Goal: Task Accomplishment & Management: Manage account settings

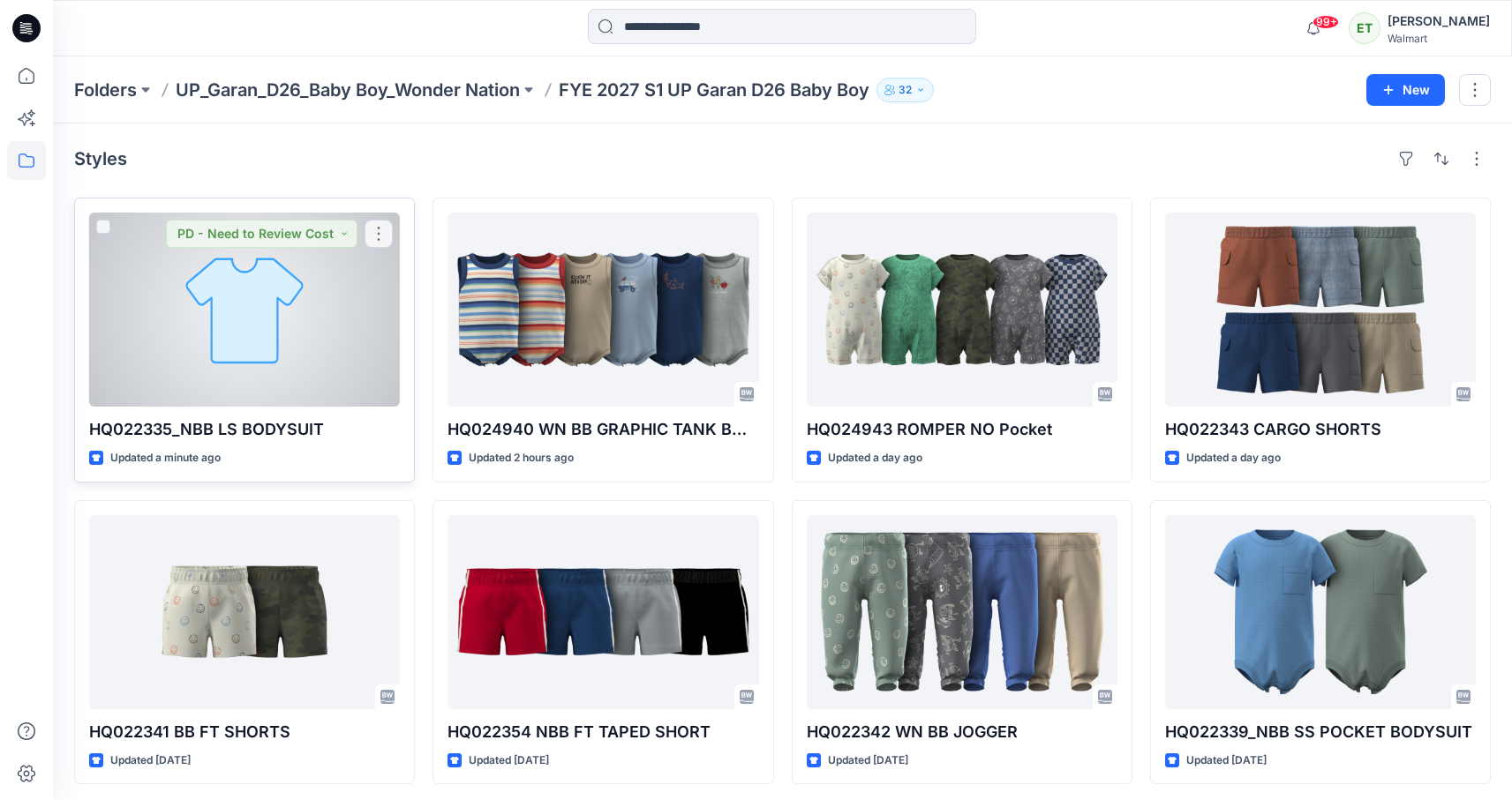
click at [340, 282] on div at bounding box center [244, 310] width 311 height 194
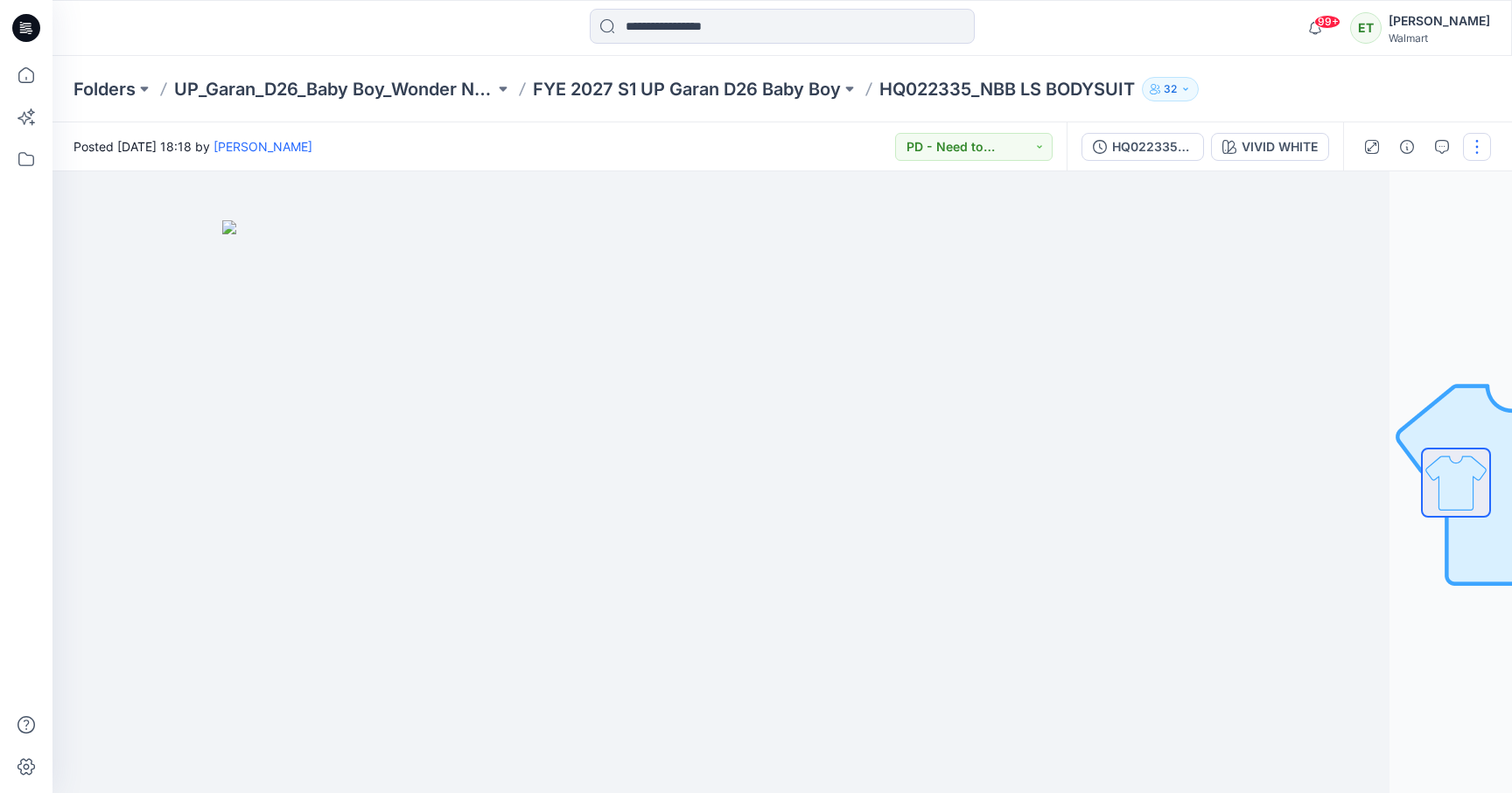
click at [1474, 151] on button "button" at bounding box center [1477, 147] width 28 height 28
click at [1378, 228] on button "Edit" at bounding box center [1403, 236] width 161 height 33
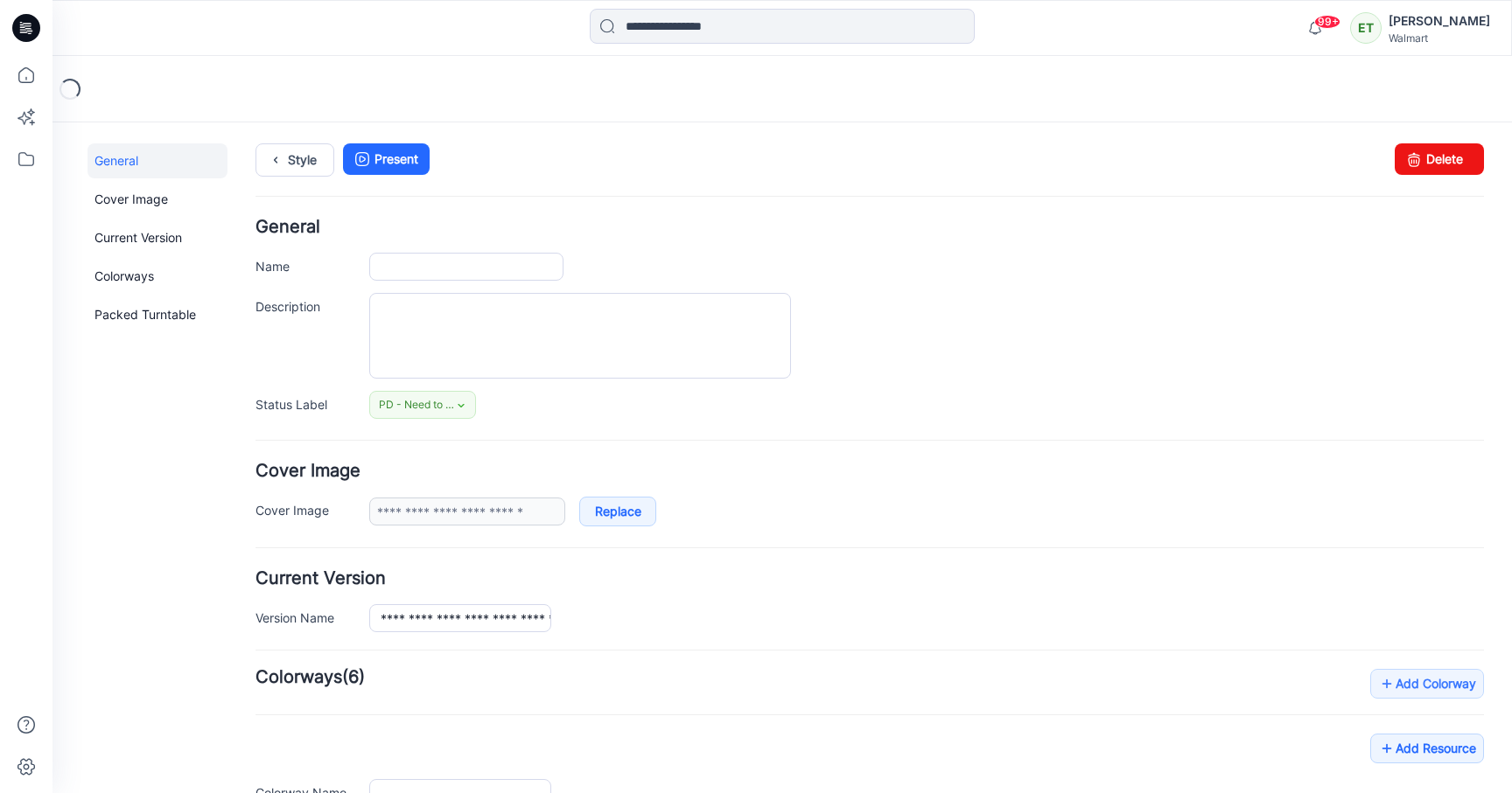
type input "**********"
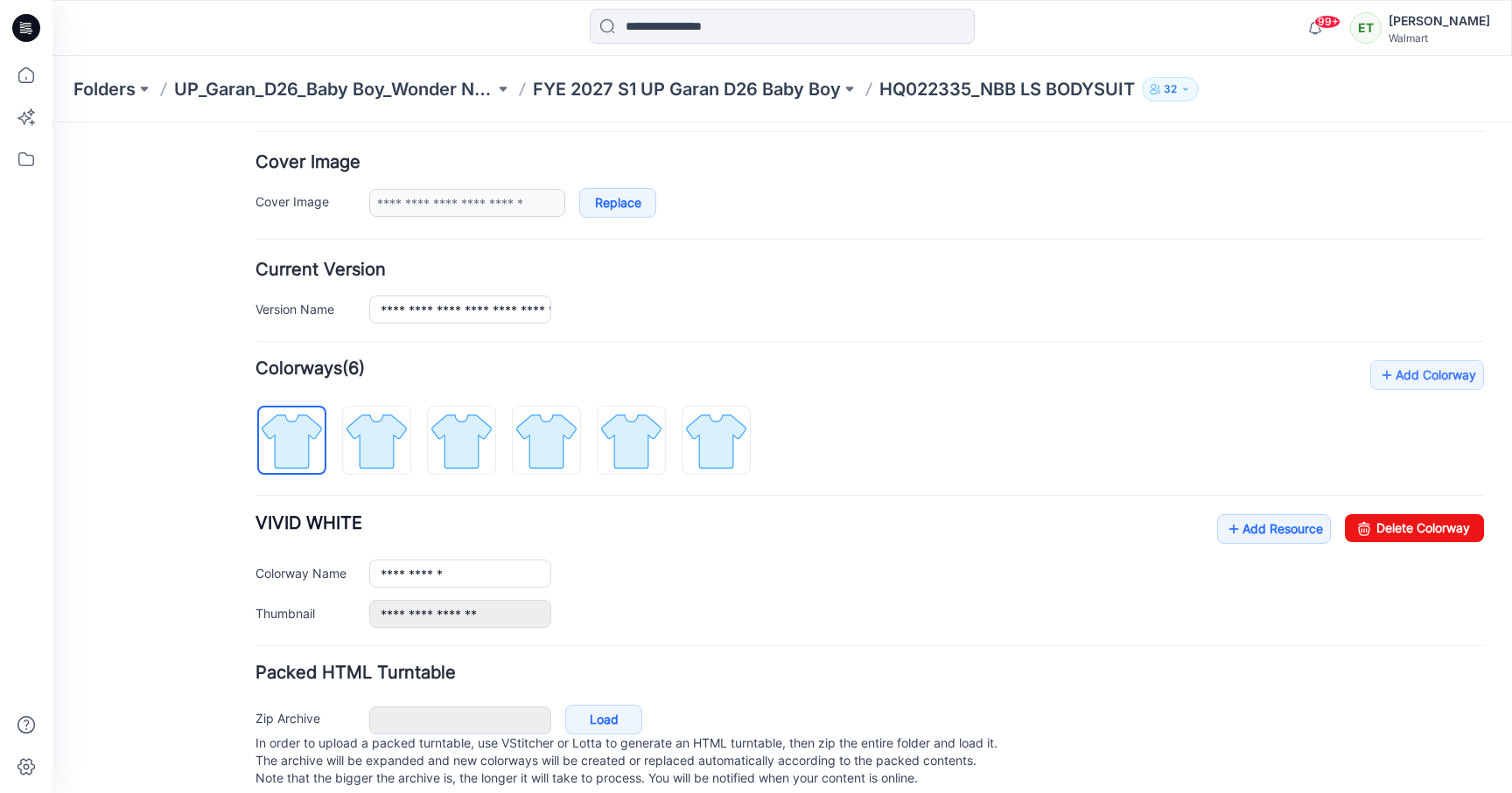
scroll to position [345, 0]
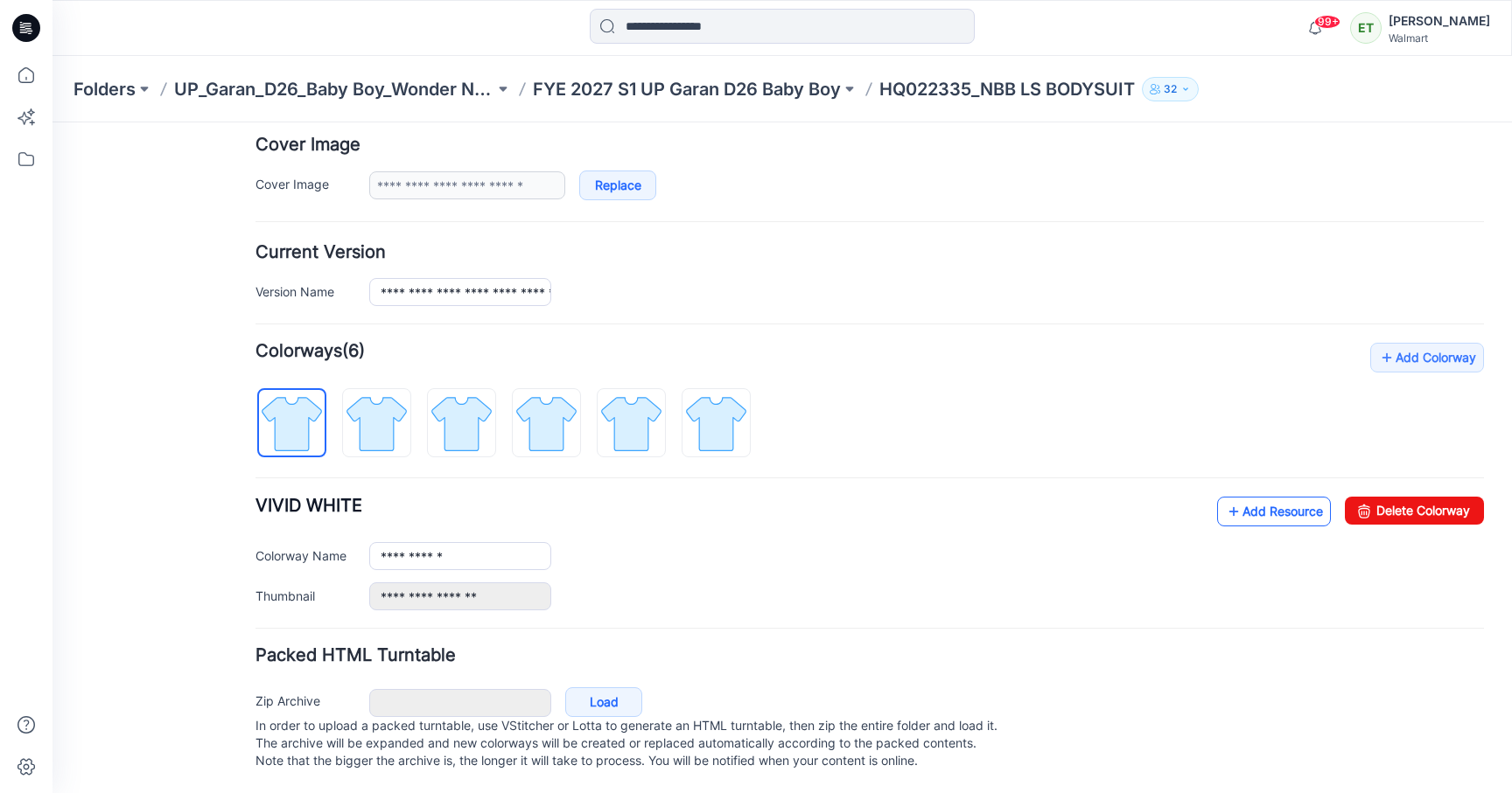
click at [1224, 499] on icon at bounding box center [1233, 512] width 18 height 28
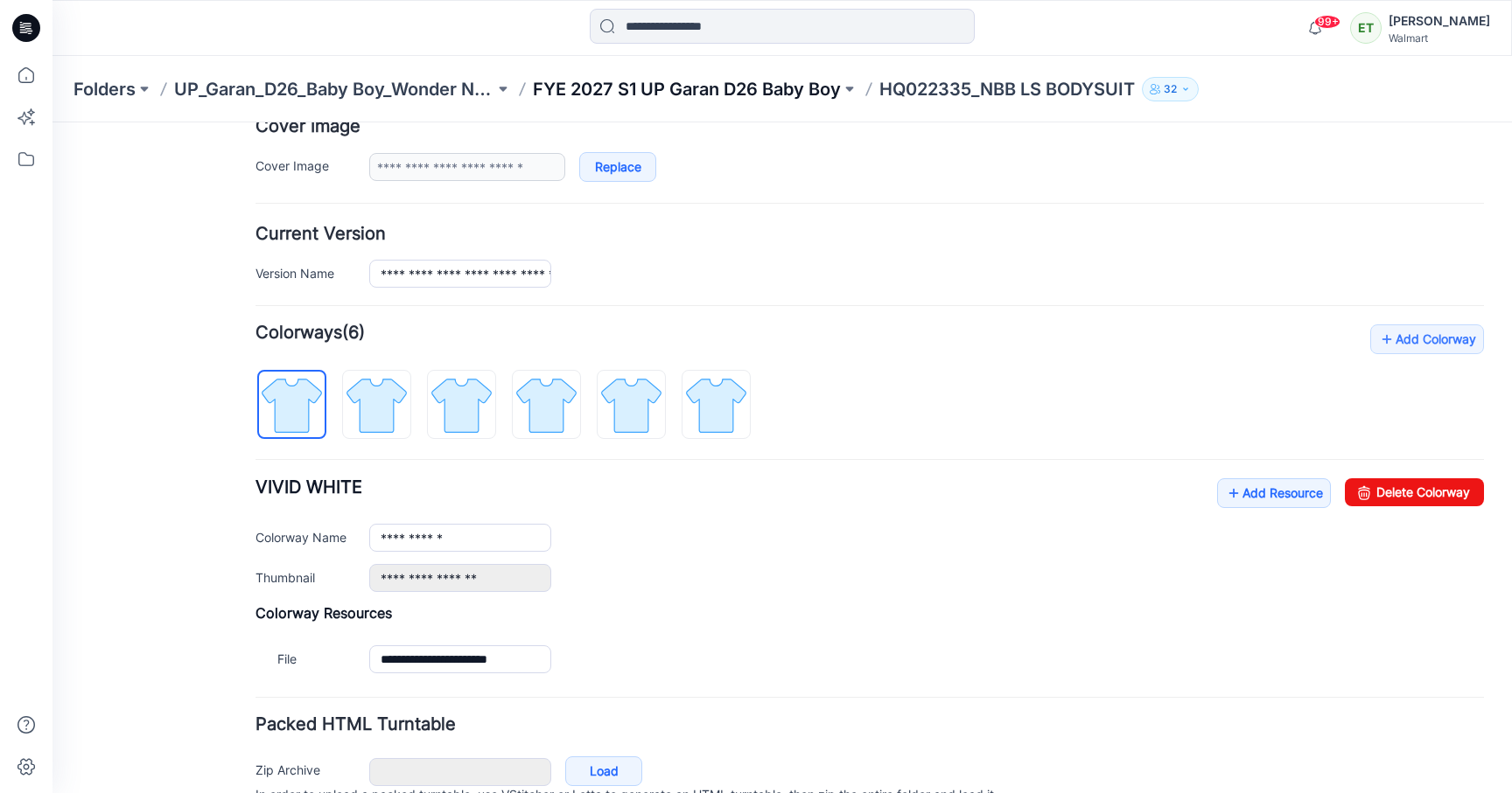
click at [589, 90] on p "FYE 2027 S1 UP Garan D26 Baby Boy" at bounding box center [686, 89] width 308 height 25
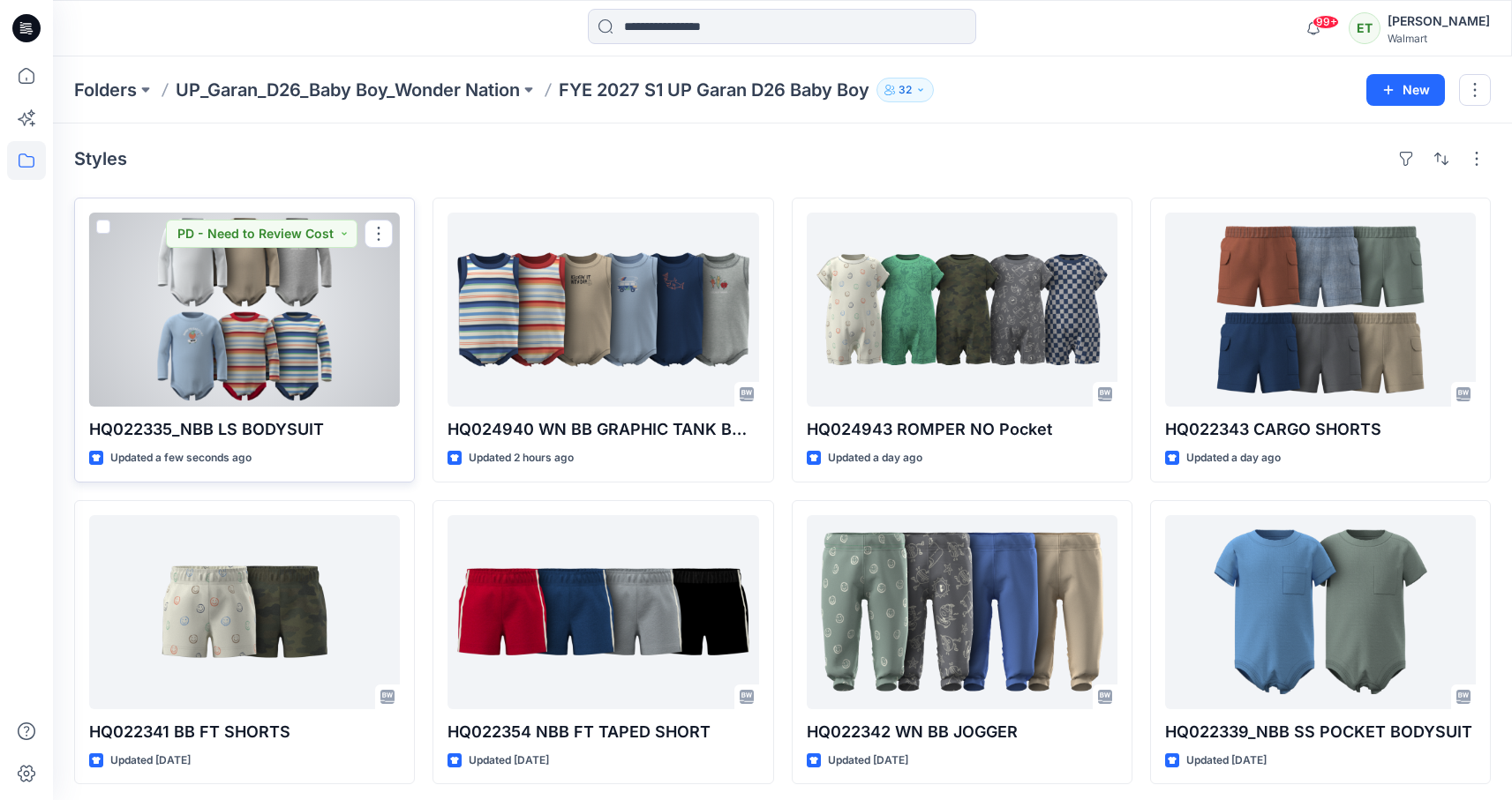
click at [378, 302] on div at bounding box center [244, 310] width 311 height 194
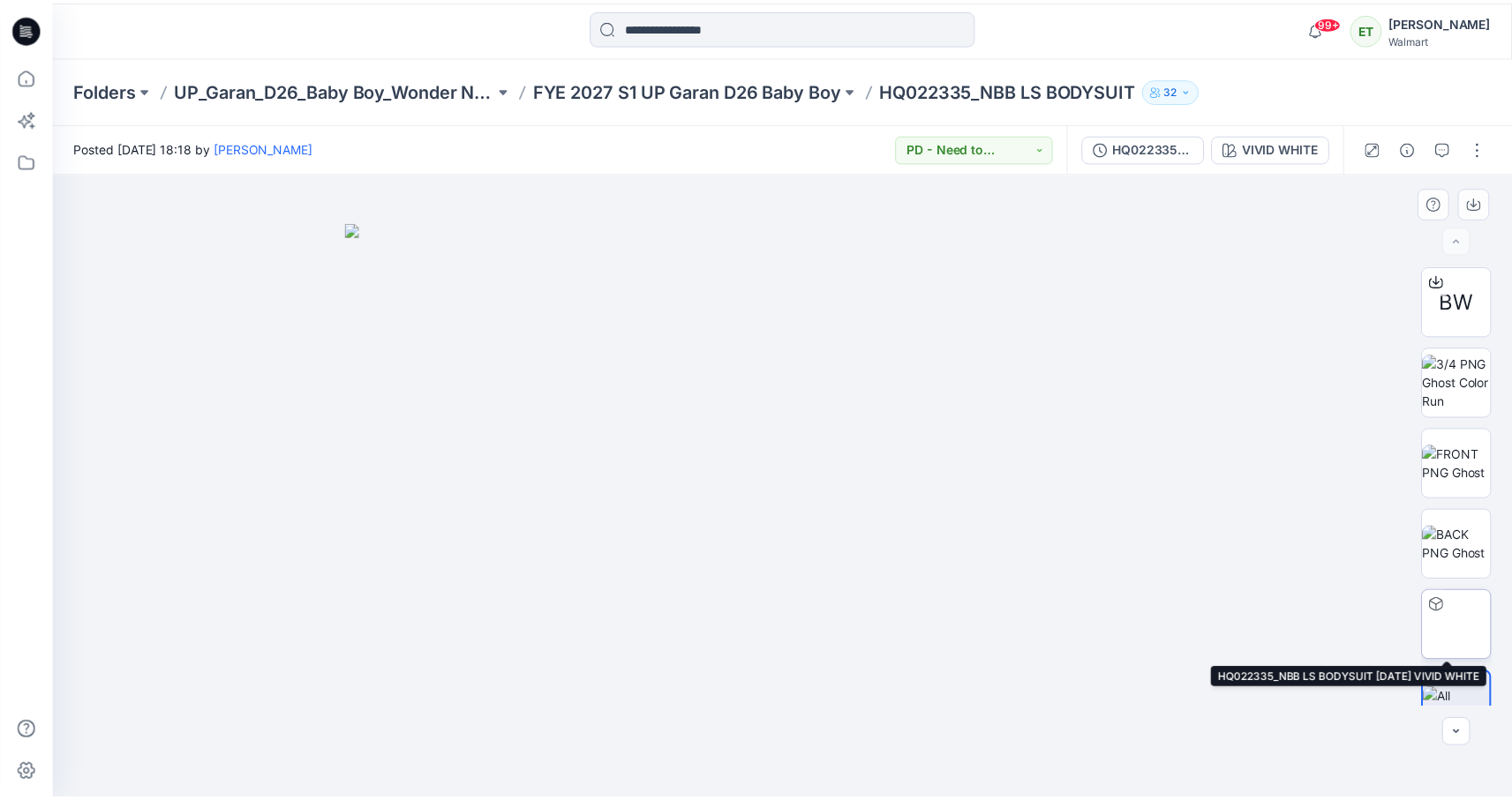
scroll to position [36, 0]
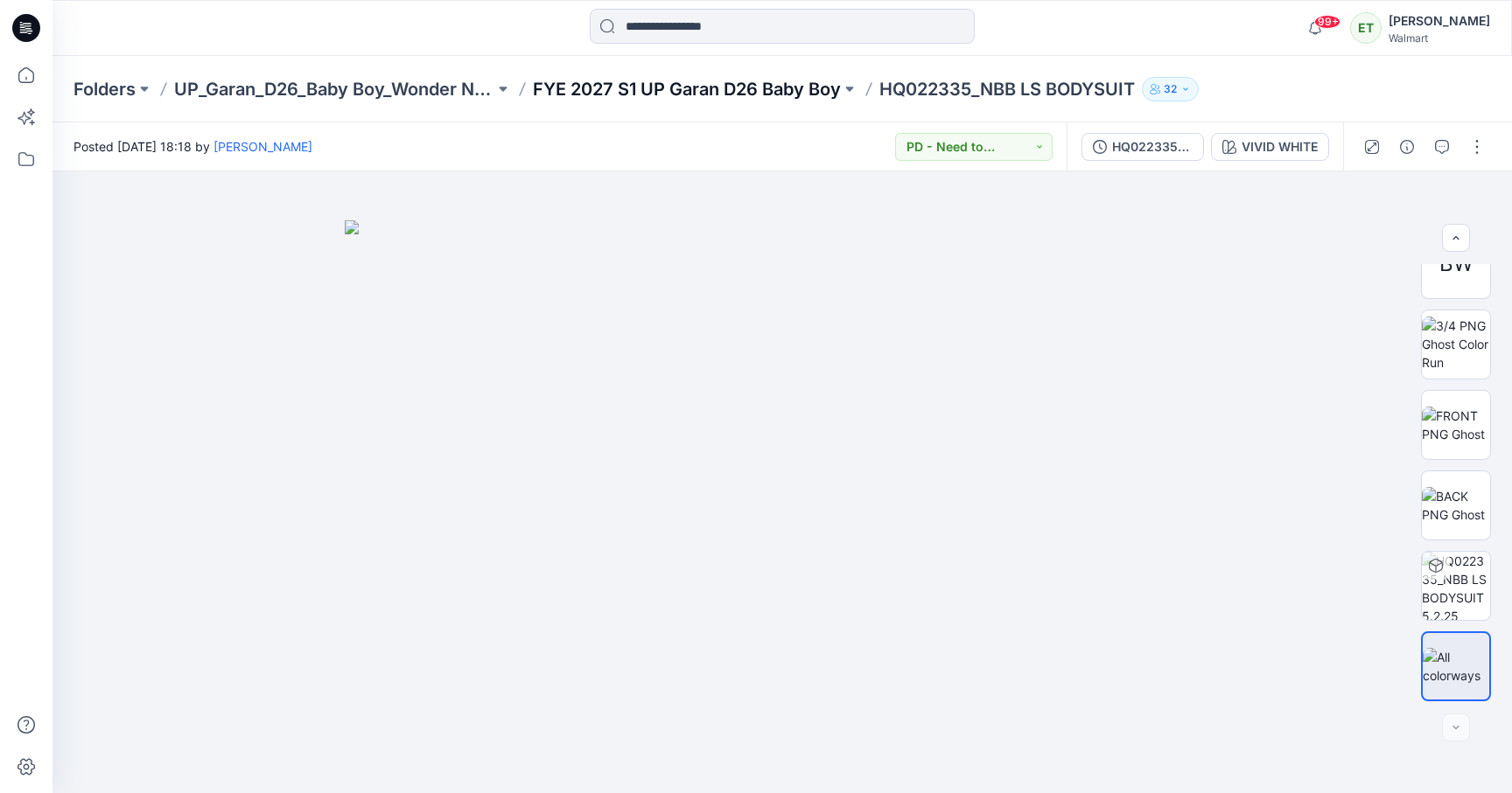
click at [750, 84] on p "FYE 2027 S1 UP Garan D26 Baby Boy" at bounding box center [686, 89] width 308 height 25
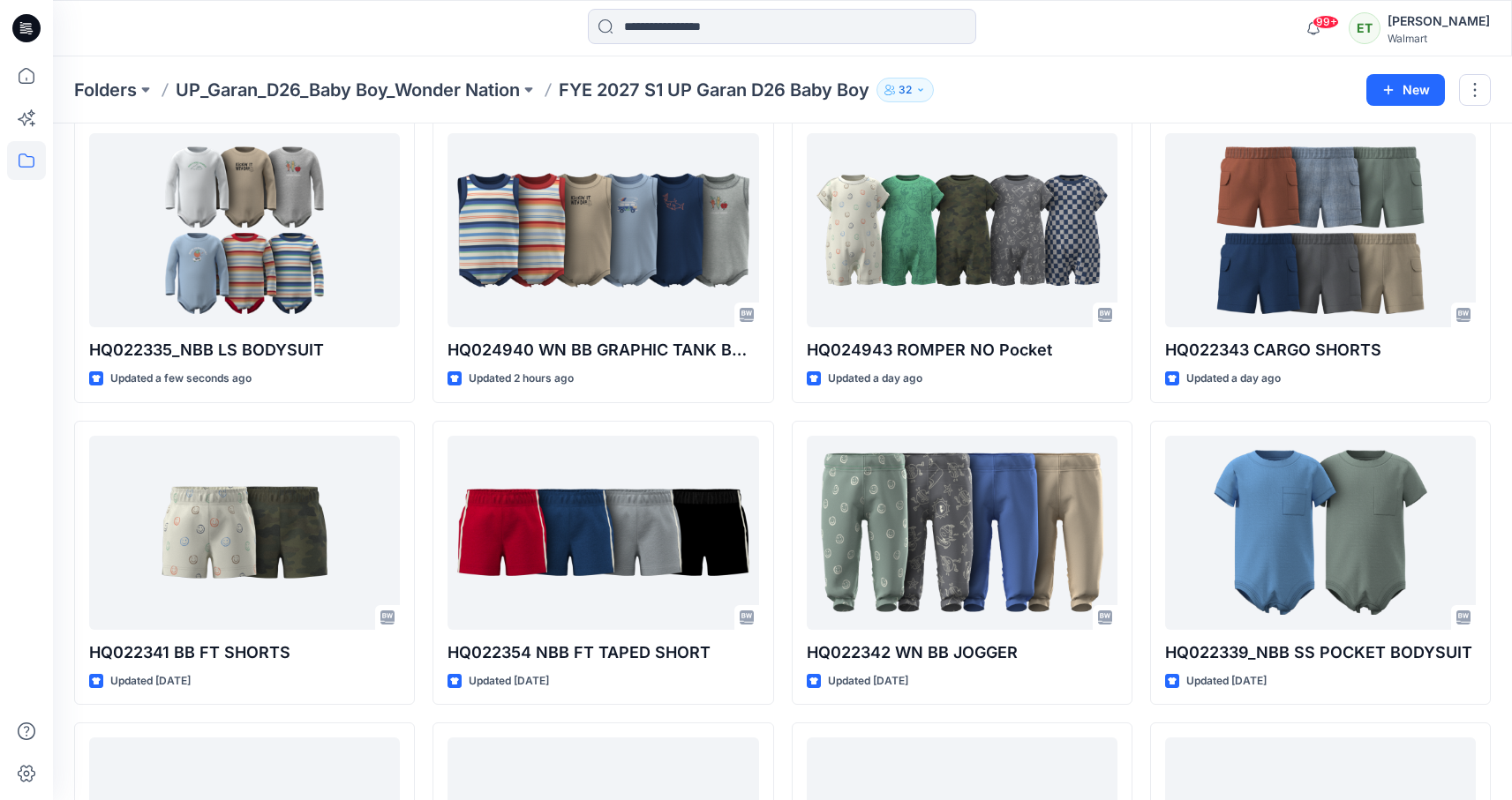
scroll to position [48, 0]
